Goal: Information Seeking & Learning: Learn about a topic

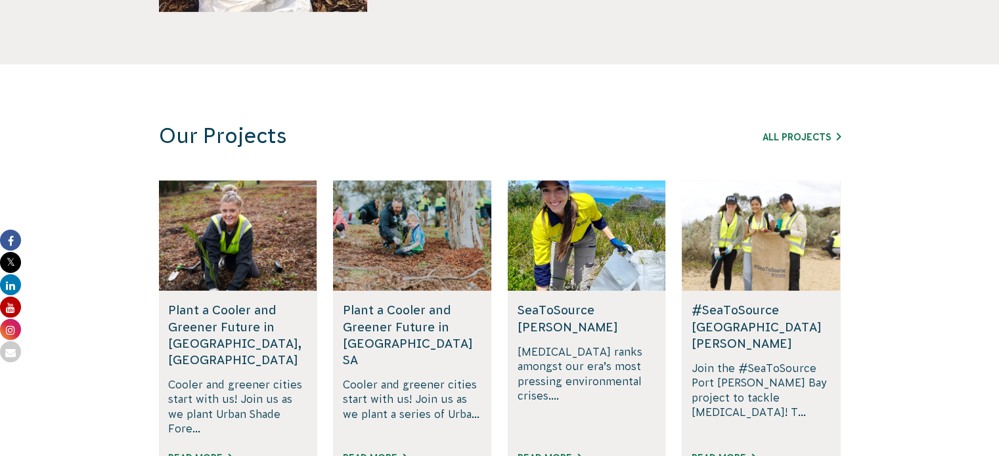
scroll to position [811, 0]
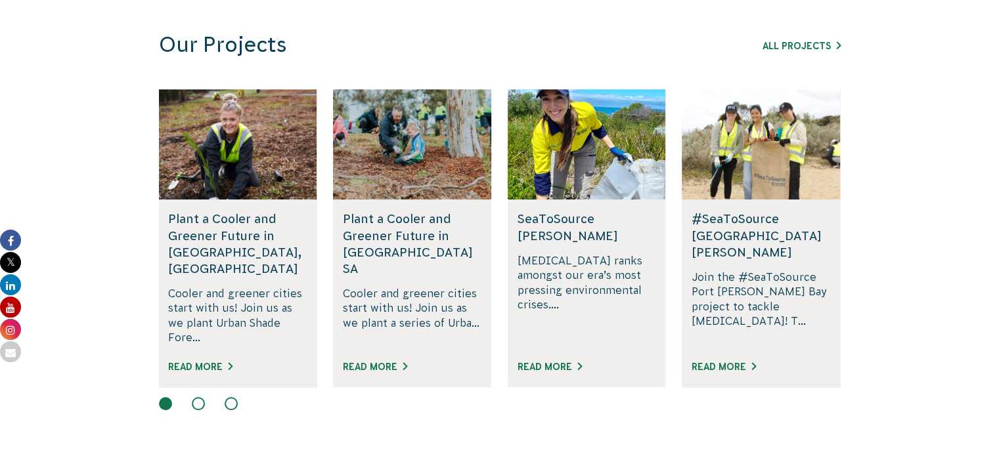
click at [816, 52] on div "All Projects" at bounding box center [766, 45] width 150 height 16
click at [815, 49] on link "All Projects" at bounding box center [802, 46] width 78 height 11
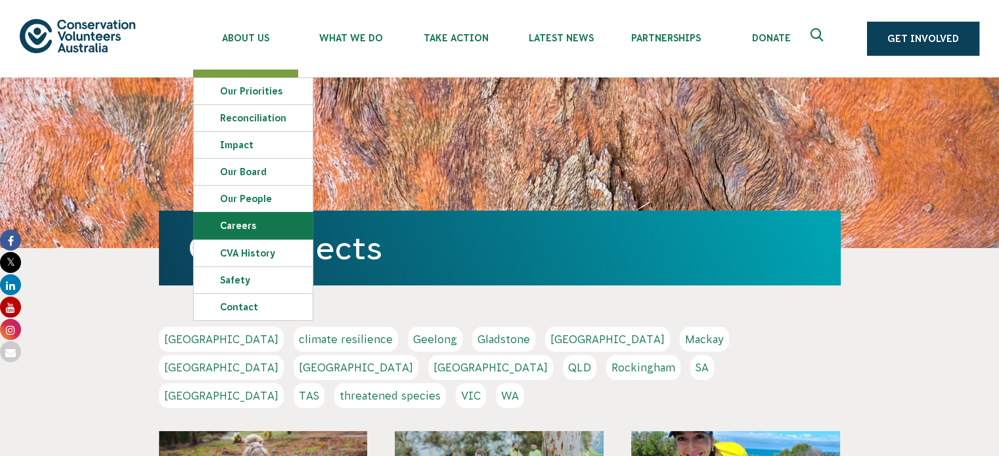
click at [263, 234] on link "Careers" at bounding box center [253, 226] width 119 height 26
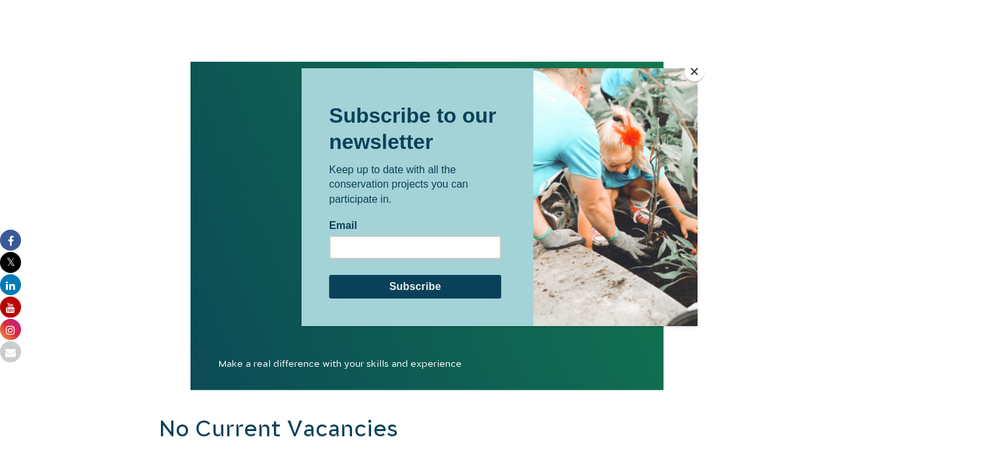
scroll to position [1264, 0]
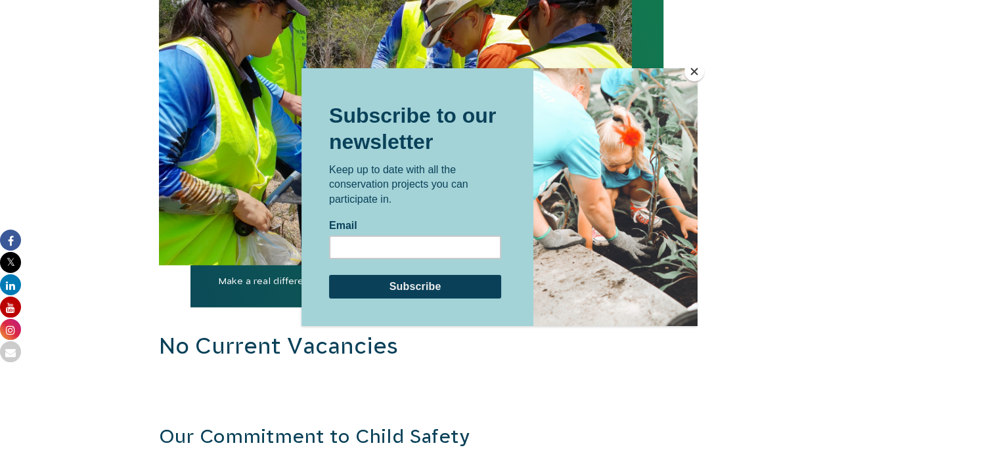
click at [695, 70] on button "Close" at bounding box center [694, 72] width 20 height 20
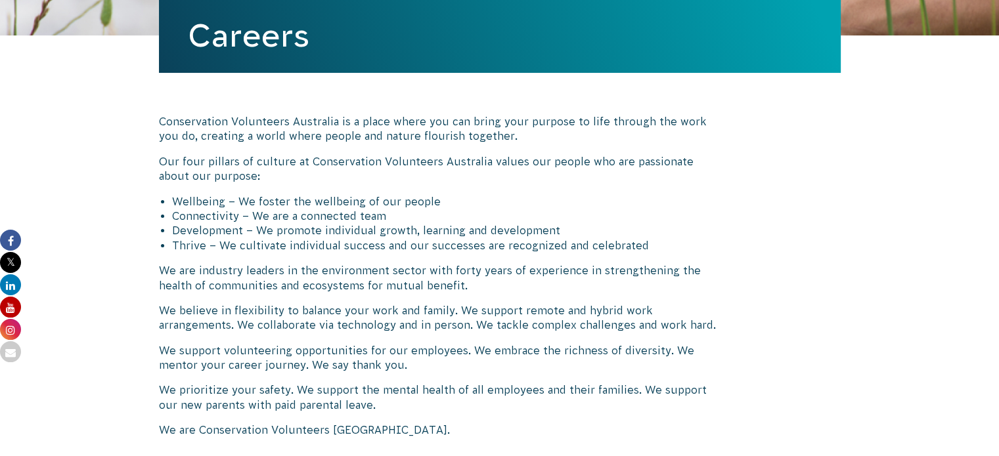
scroll to position [0, 0]
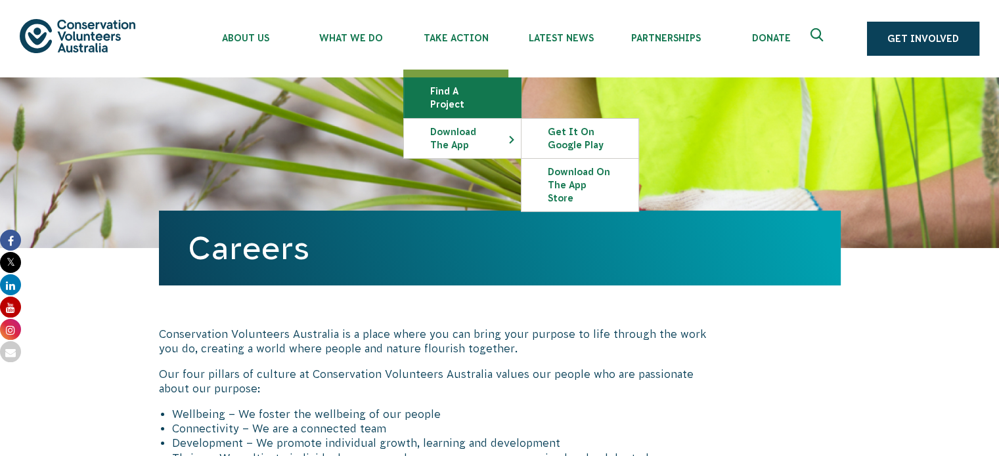
click at [495, 93] on link "Find a project" at bounding box center [462, 97] width 117 height 39
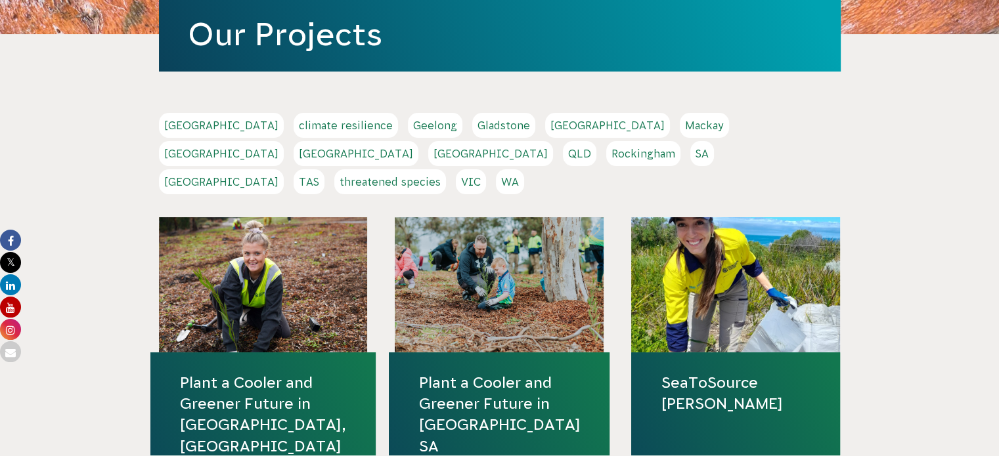
scroll to position [213, 0]
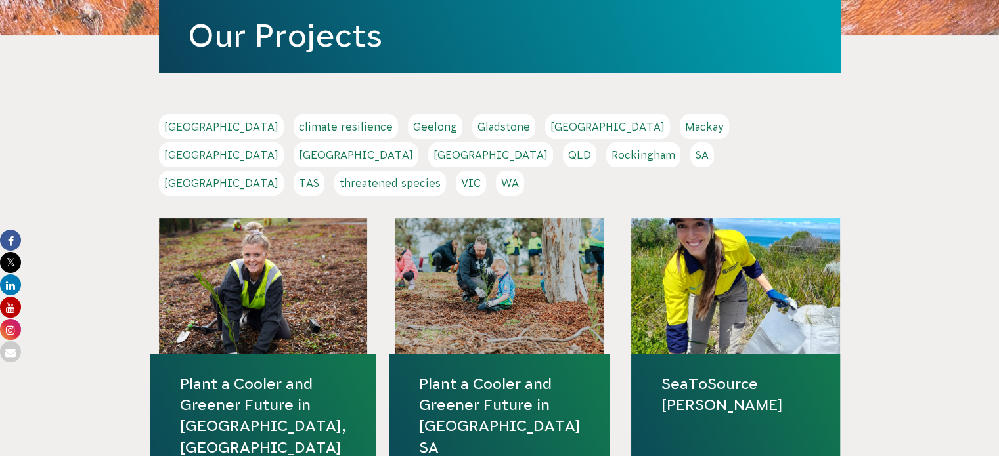
click at [524, 171] on link "WA" at bounding box center [510, 183] width 28 height 25
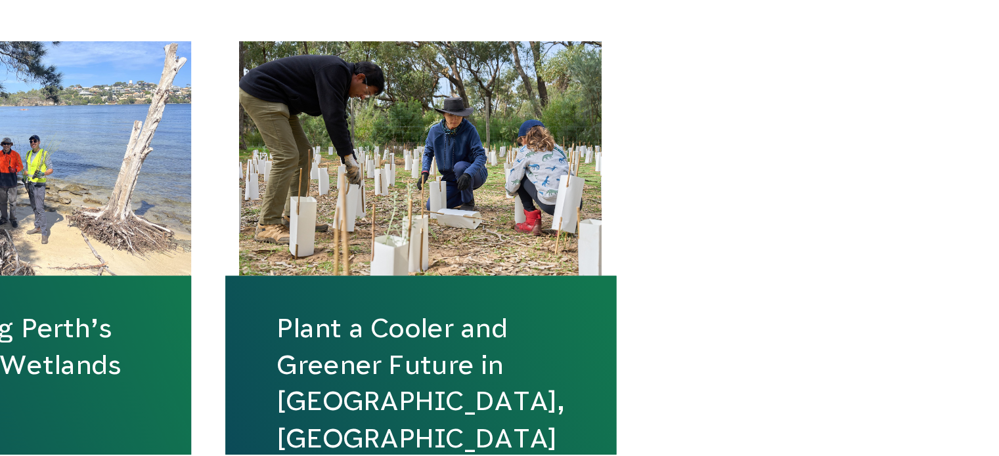
scroll to position [443, 0]
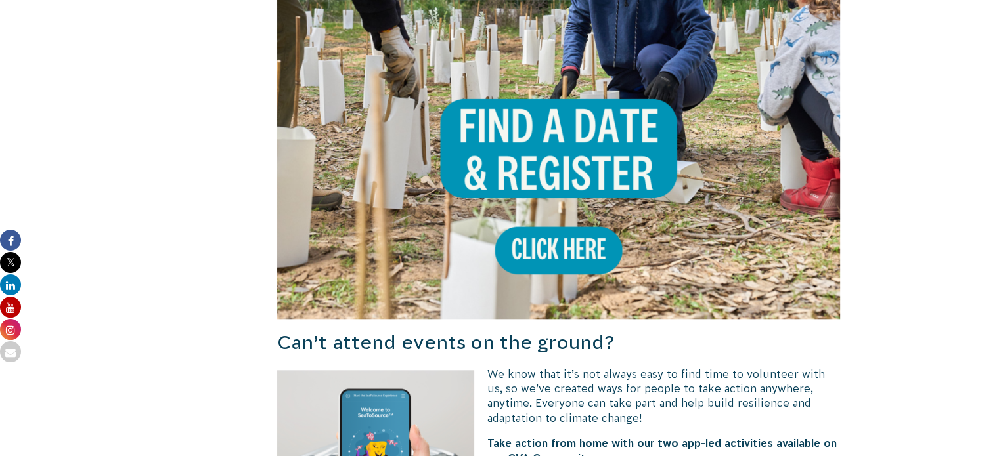
scroll to position [1153, 0]
click at [551, 259] on img at bounding box center [559, 37] width 564 height 564
